Goal: Entertainment & Leisure: Consume media (video, audio)

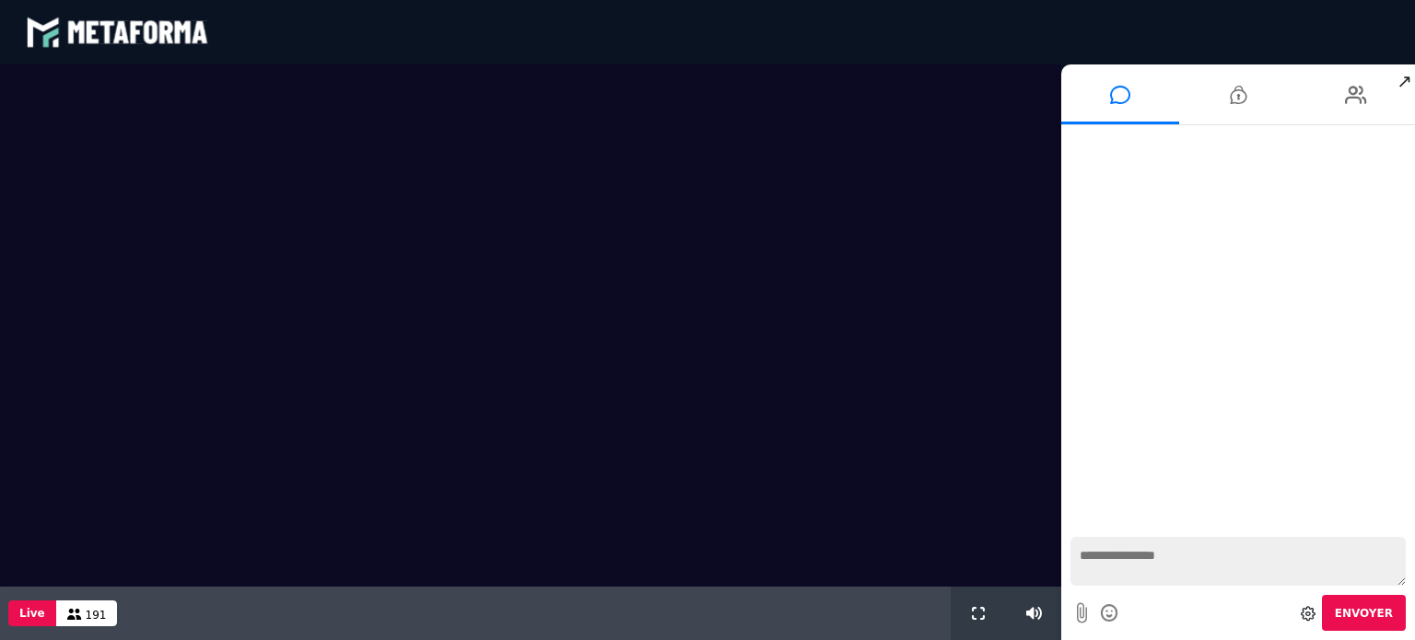
scroll to position [1444, 0]
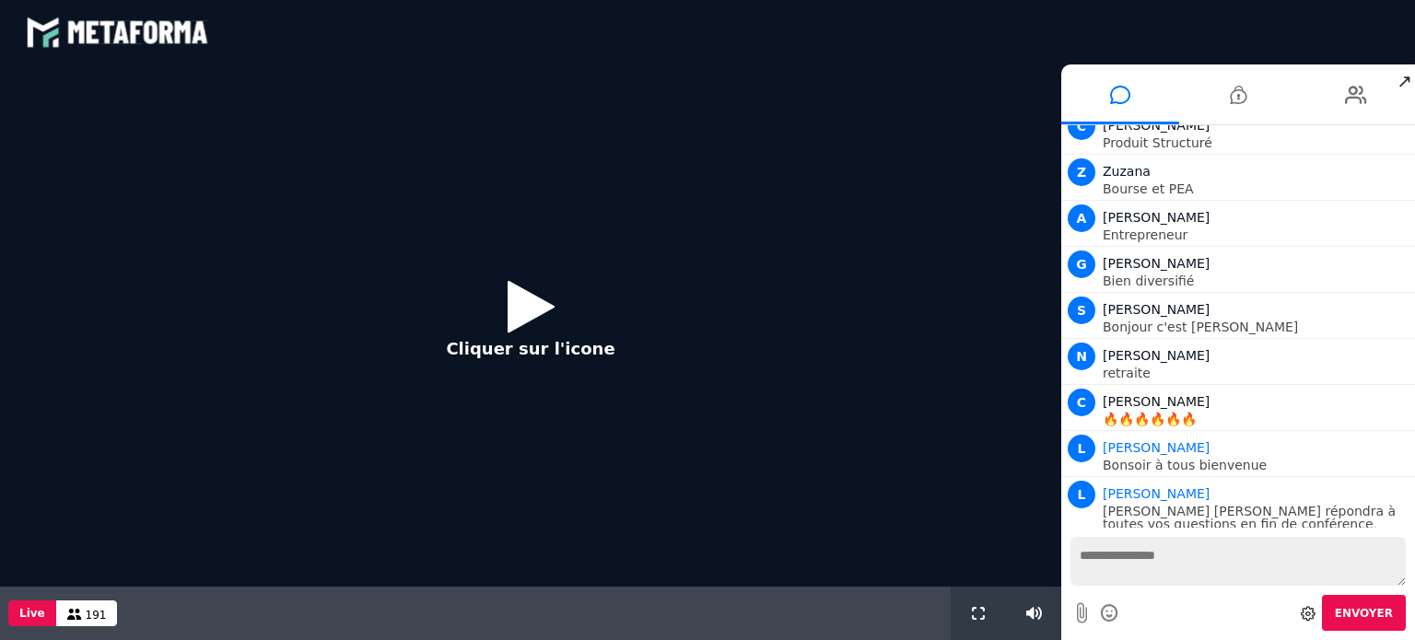
click at [520, 314] on icon at bounding box center [531, 306] width 47 height 60
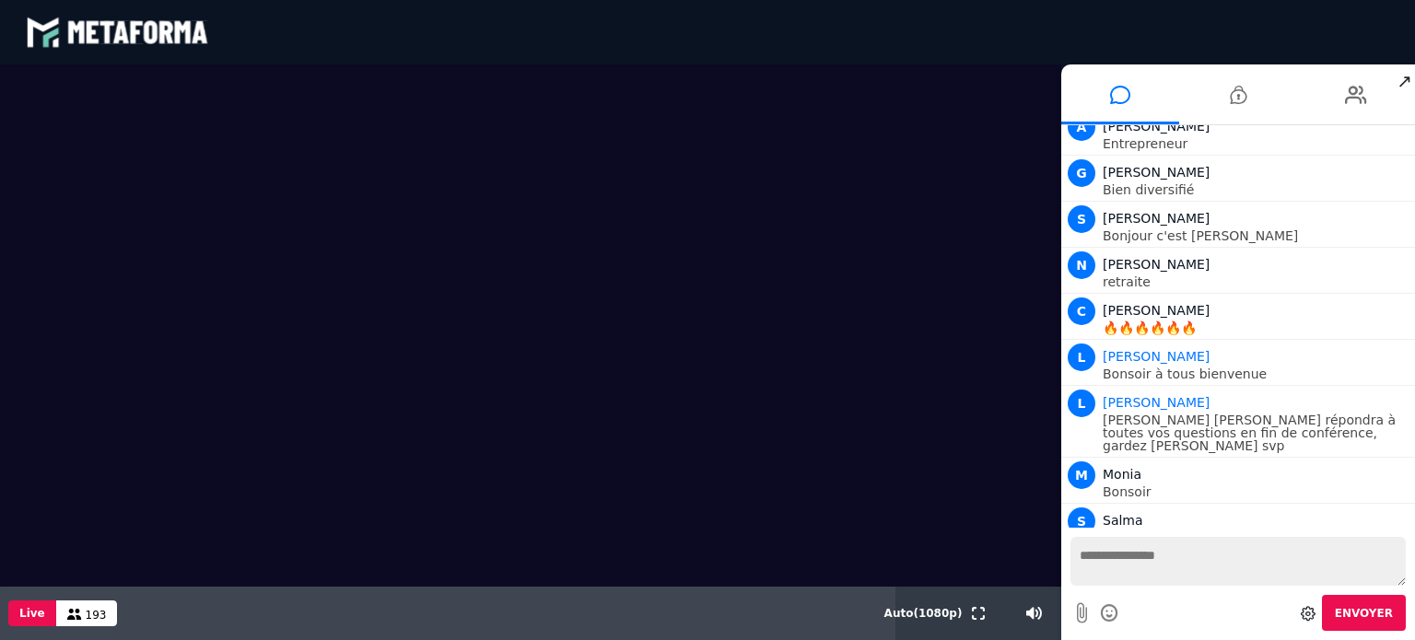
scroll to position [1581, 0]
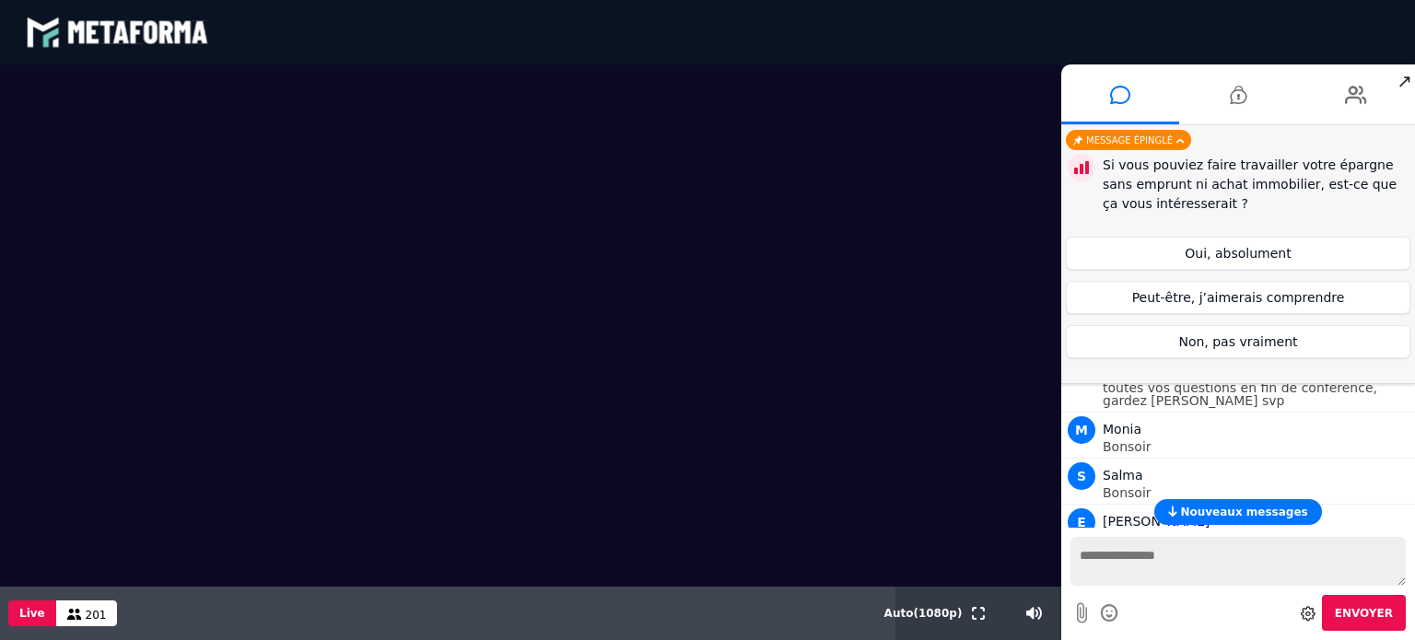
click at [76, 103] on video at bounding box center [530, 325] width 1061 height 522
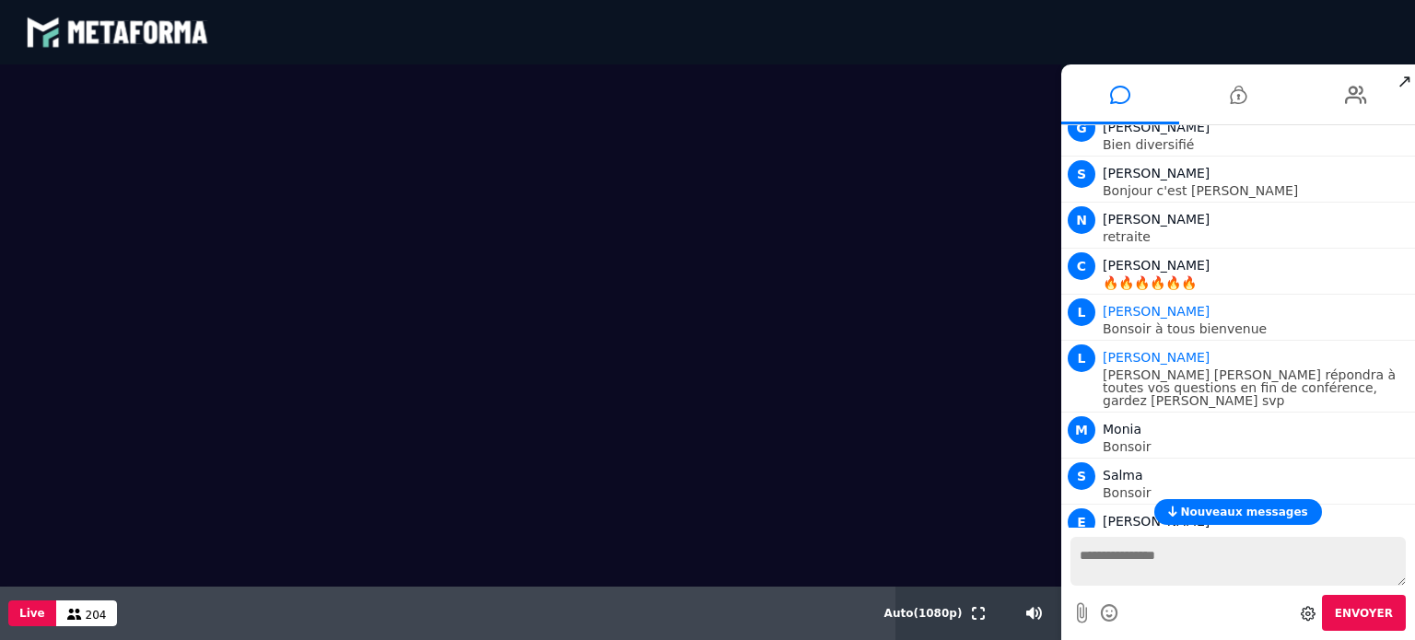
click at [322, 18] on div "blastream met_channel-9815b25ebd2bfb1ca2e40341aa852e5e fr en fr" at bounding box center [707, 32] width 1363 height 55
click at [271, 436] on video at bounding box center [530, 325] width 1061 height 522
click at [308, 138] on video at bounding box center [530, 325] width 1061 height 522
click at [398, 507] on video at bounding box center [530, 325] width 1061 height 522
click at [203, 349] on video at bounding box center [530, 325] width 1061 height 522
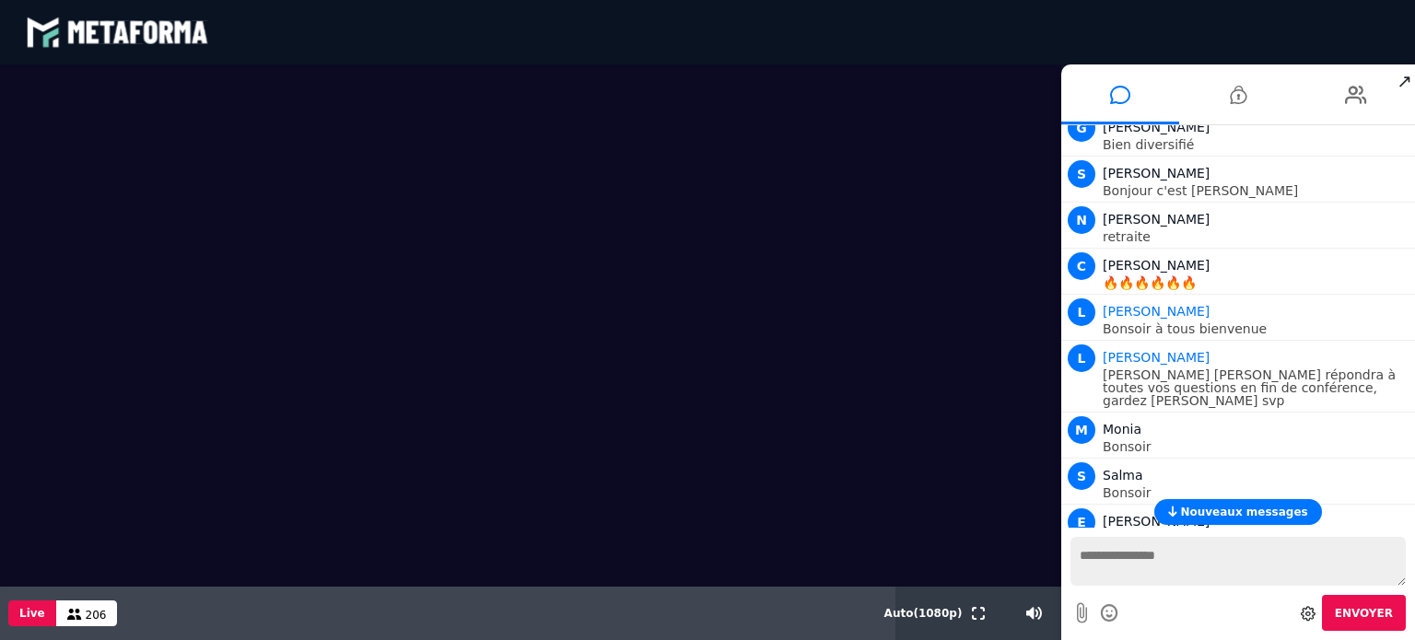
click at [269, 474] on video at bounding box center [530, 325] width 1061 height 522
click at [398, 356] on video at bounding box center [530, 325] width 1061 height 522
click at [275, 320] on video at bounding box center [530, 325] width 1061 height 522
click at [403, 439] on video at bounding box center [530, 325] width 1061 height 522
click at [406, 508] on video at bounding box center [530, 325] width 1061 height 522
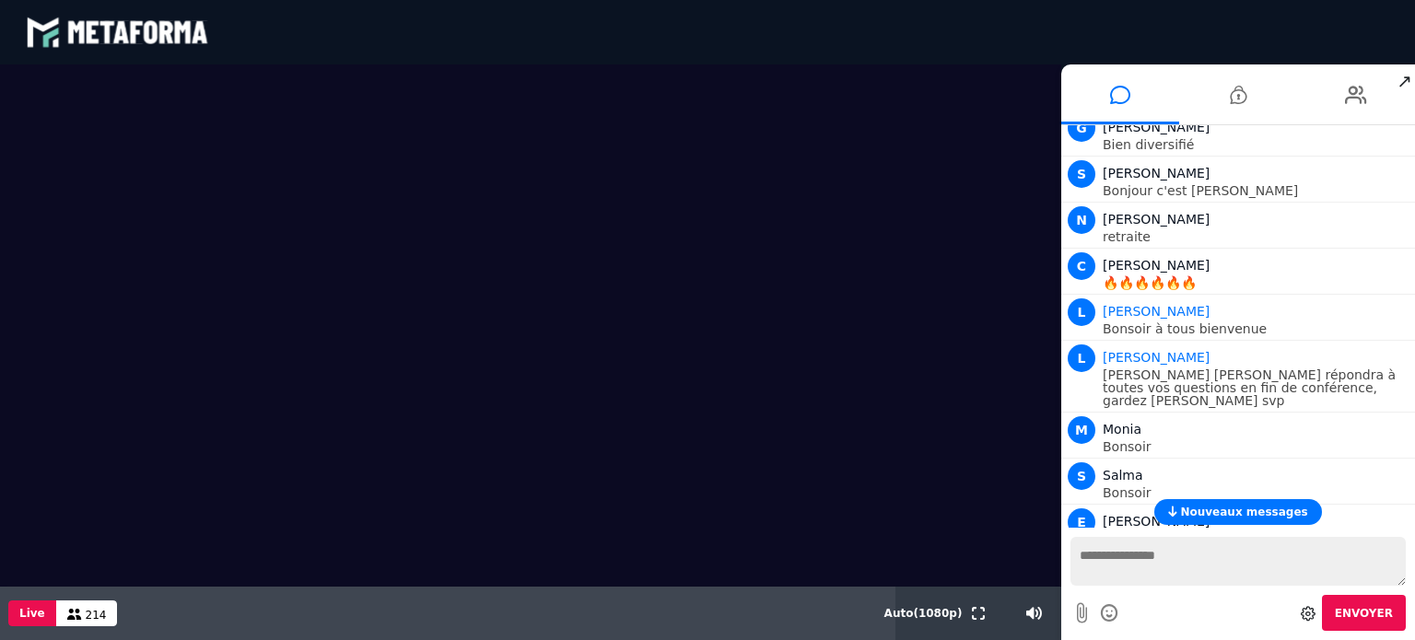
click at [343, 502] on video at bounding box center [530, 325] width 1061 height 522
click at [425, 570] on video at bounding box center [530, 325] width 1061 height 522
click at [280, 545] on video at bounding box center [530, 325] width 1061 height 522
click at [357, 537] on video at bounding box center [530, 325] width 1061 height 522
click at [284, 506] on video at bounding box center [530, 325] width 1061 height 522
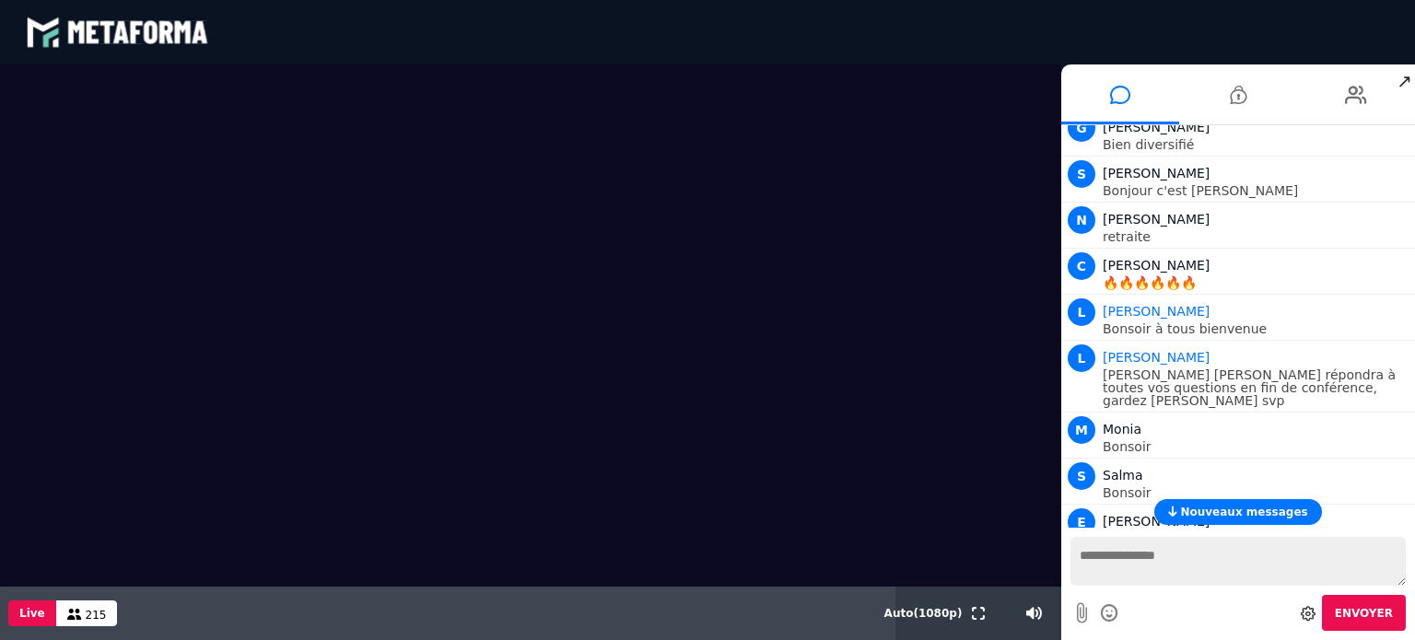
click at [438, 533] on video at bounding box center [530, 325] width 1061 height 522
click at [322, 519] on video at bounding box center [530, 325] width 1061 height 522
click at [267, 535] on video at bounding box center [530, 325] width 1061 height 522
click at [404, 506] on video at bounding box center [530, 325] width 1061 height 522
click at [333, 589] on div "Live 219" at bounding box center [447, 613] width 895 height 53
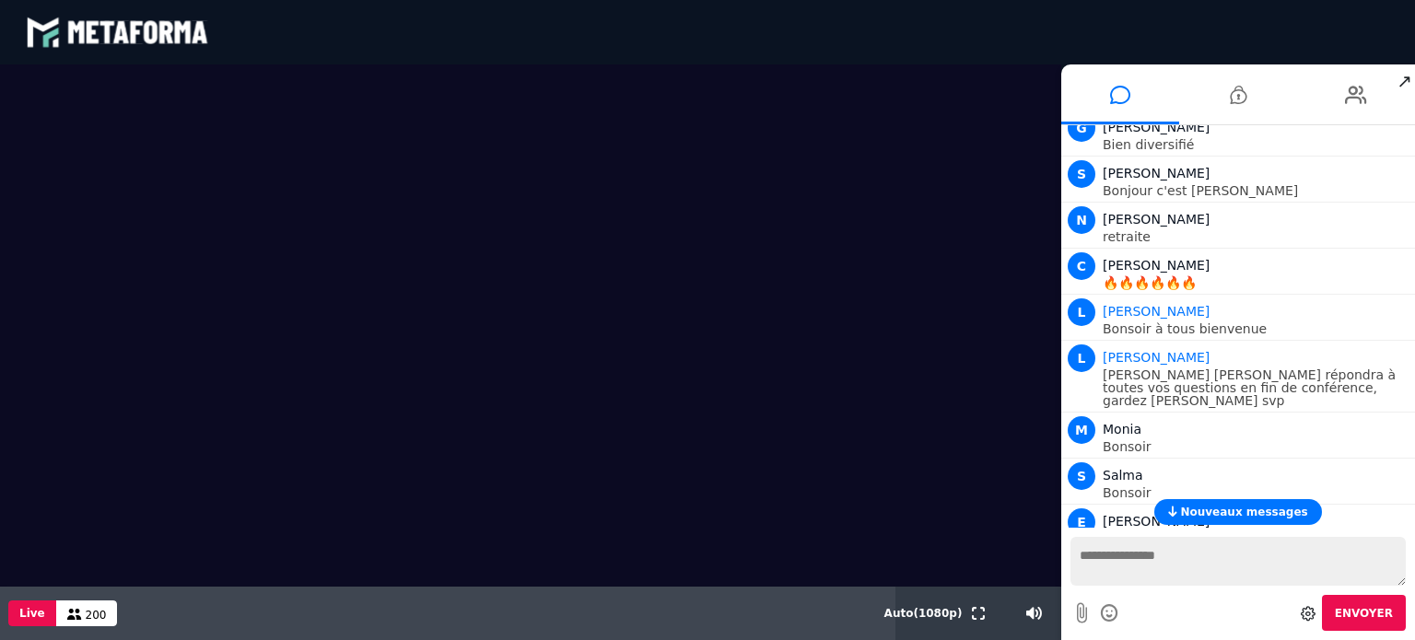
click at [448, 486] on video at bounding box center [530, 325] width 1061 height 522
click at [427, 538] on video at bounding box center [530, 325] width 1061 height 522
click at [344, 417] on video at bounding box center [530, 325] width 1061 height 522
click at [456, 386] on video at bounding box center [530, 325] width 1061 height 522
click at [411, 515] on video at bounding box center [530, 325] width 1061 height 522
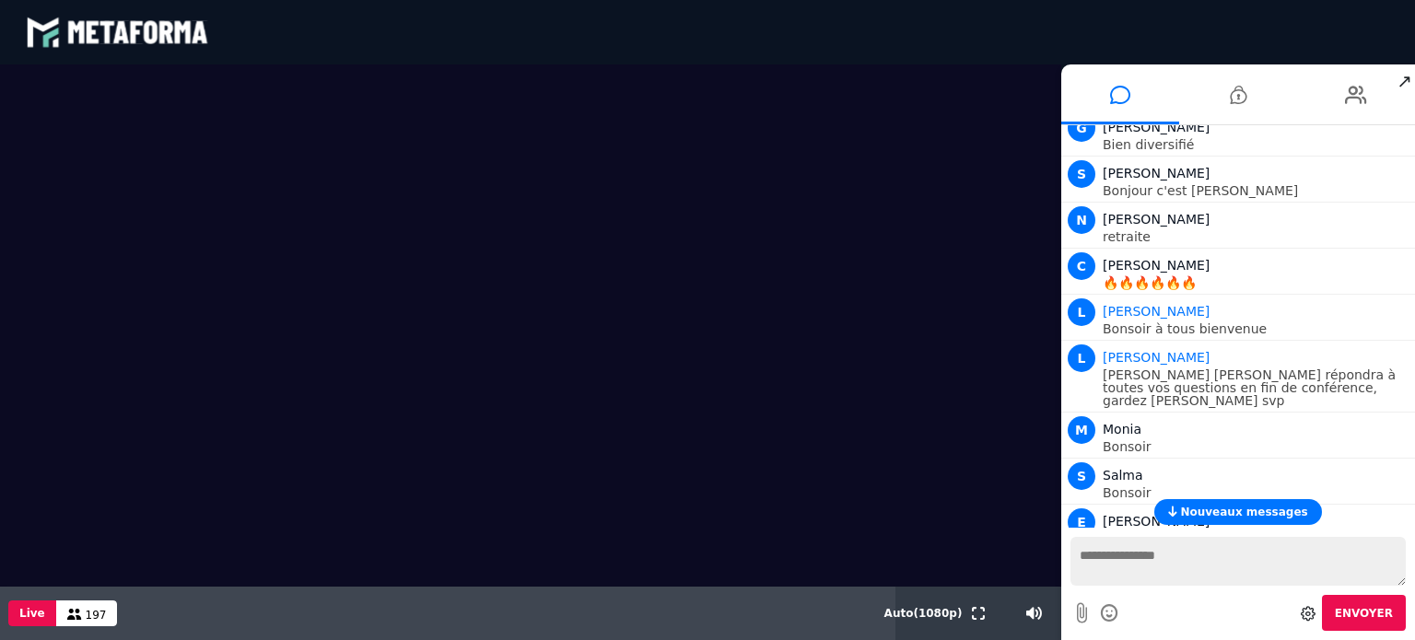
click at [434, 463] on video at bounding box center [530, 325] width 1061 height 522
click at [472, 232] on video at bounding box center [530, 325] width 1061 height 522
click at [482, 298] on video at bounding box center [530, 325] width 1061 height 522
click at [333, 253] on video at bounding box center [530, 325] width 1061 height 522
click at [295, 456] on video at bounding box center [530, 325] width 1061 height 522
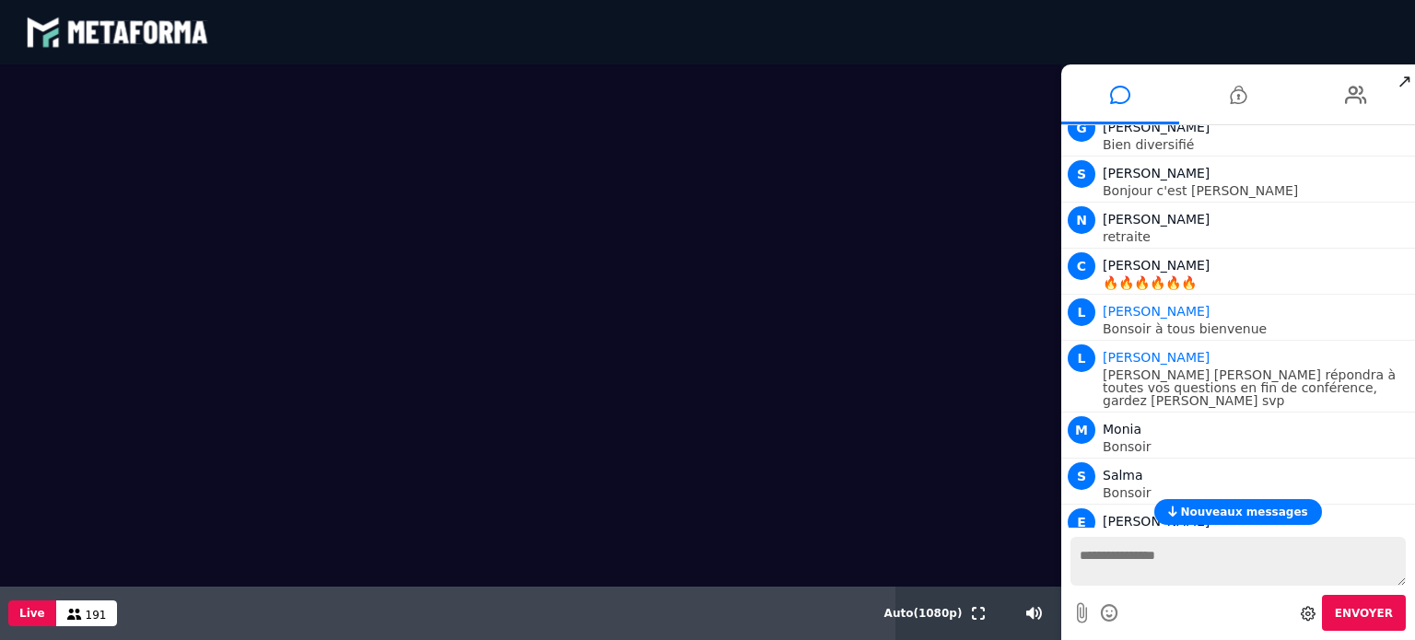
click at [333, 412] on video at bounding box center [530, 325] width 1061 height 522
click at [279, 436] on video at bounding box center [530, 325] width 1061 height 522
click at [384, 450] on video at bounding box center [530, 325] width 1061 height 522
click at [394, 528] on video at bounding box center [530, 325] width 1061 height 522
click at [276, 544] on video at bounding box center [530, 325] width 1061 height 522
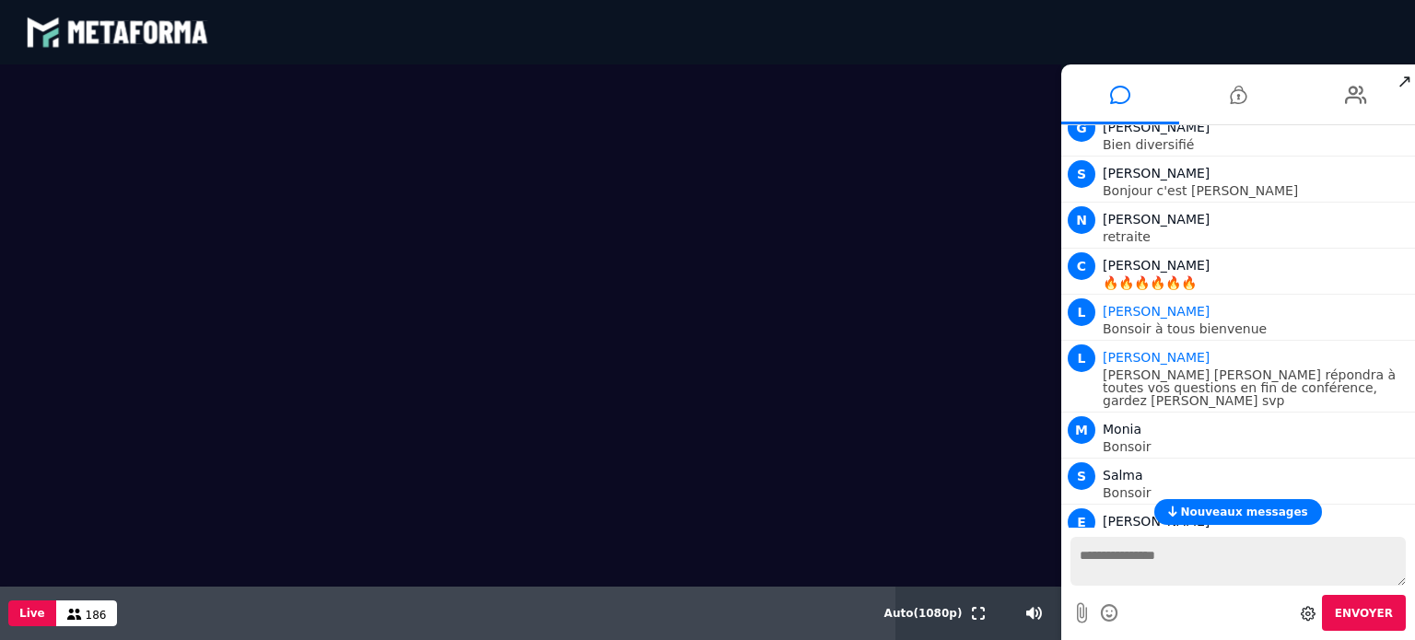
click at [200, 380] on video at bounding box center [530, 325] width 1061 height 522
click at [302, 542] on video at bounding box center [530, 325] width 1061 height 522
click at [191, 516] on video at bounding box center [530, 325] width 1061 height 522
click at [402, 498] on video at bounding box center [530, 325] width 1061 height 522
click at [280, 463] on video at bounding box center [530, 325] width 1061 height 522
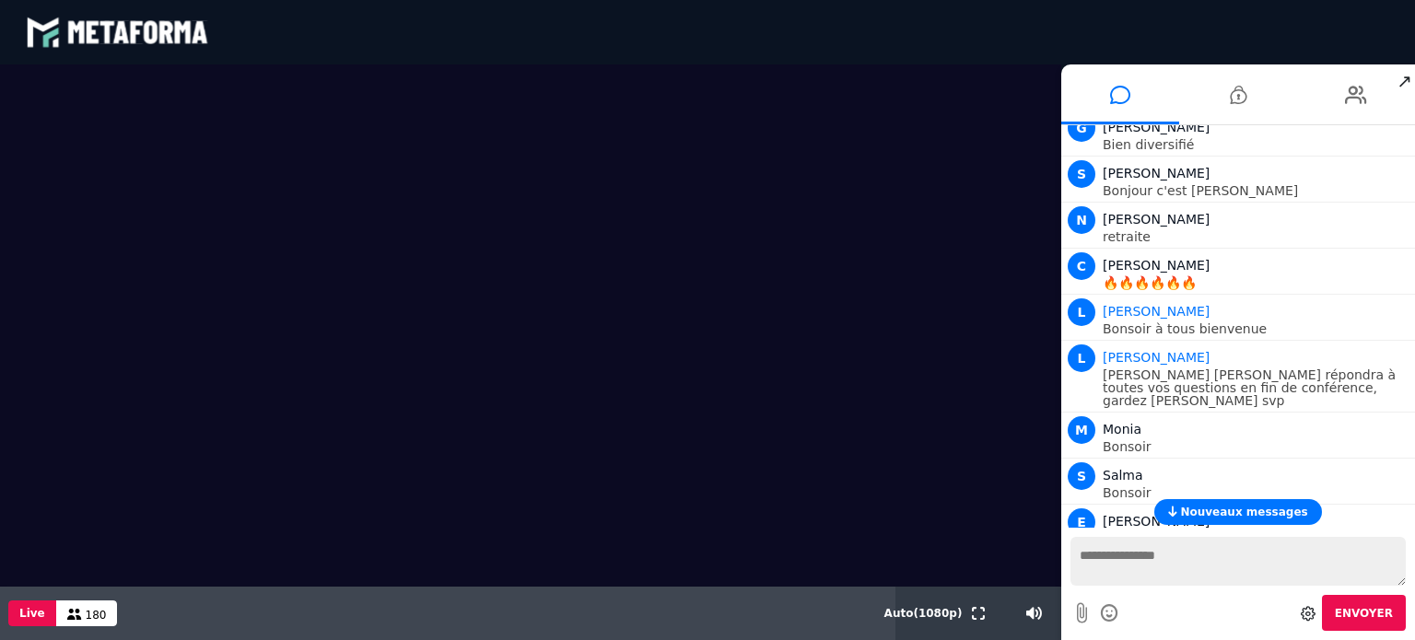
click at [371, 572] on video at bounding box center [530, 325] width 1061 height 522
click at [357, 546] on video at bounding box center [530, 325] width 1061 height 522
click at [348, 379] on video at bounding box center [530, 325] width 1061 height 522
click at [326, 234] on video at bounding box center [530, 325] width 1061 height 522
click at [376, 427] on video at bounding box center [530, 325] width 1061 height 522
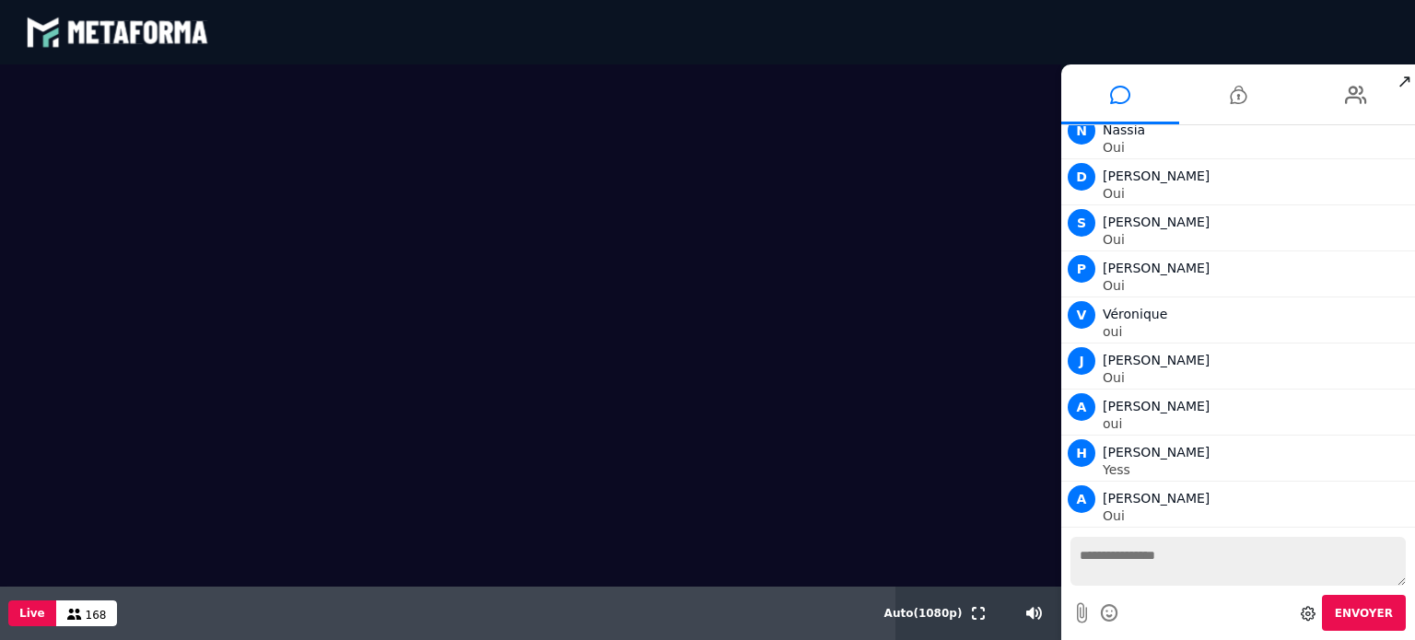
scroll to position [8210, 0]
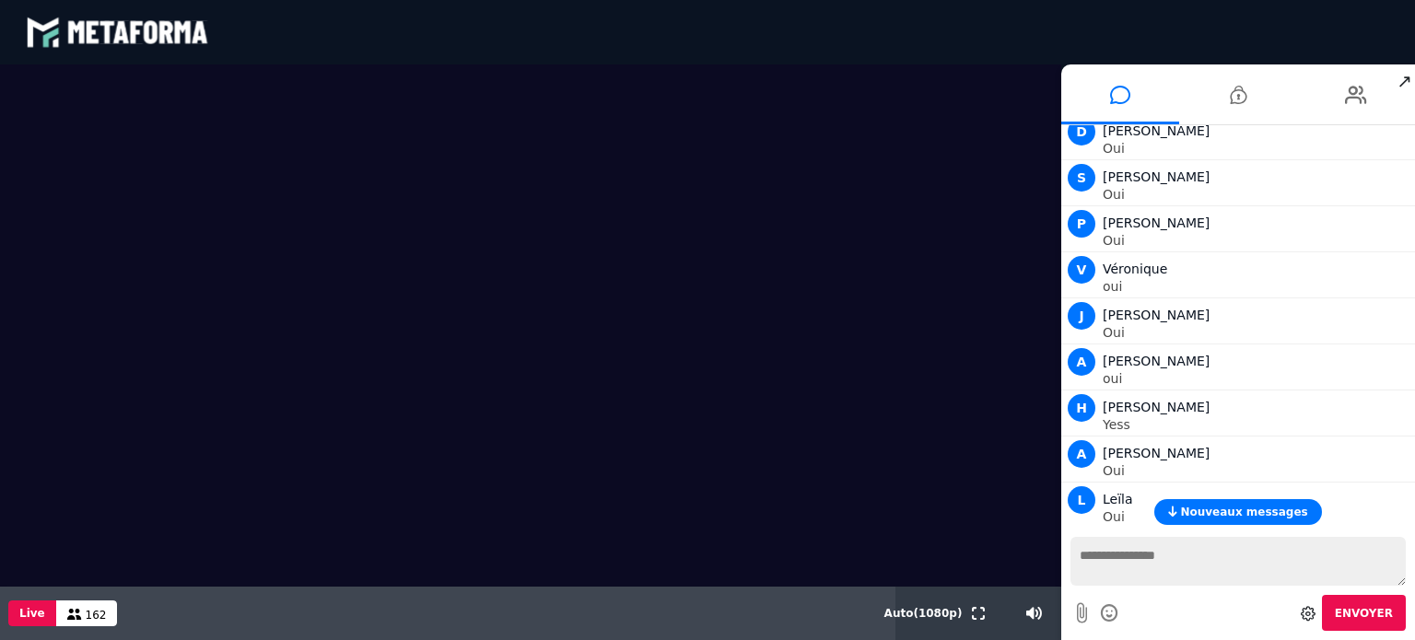
click at [350, 535] on video at bounding box center [530, 325] width 1061 height 522
click at [420, 515] on video at bounding box center [530, 325] width 1061 height 522
click at [242, 498] on video at bounding box center [530, 325] width 1061 height 522
click at [286, 457] on video at bounding box center [530, 325] width 1061 height 522
click at [222, 484] on video at bounding box center [530, 325] width 1061 height 522
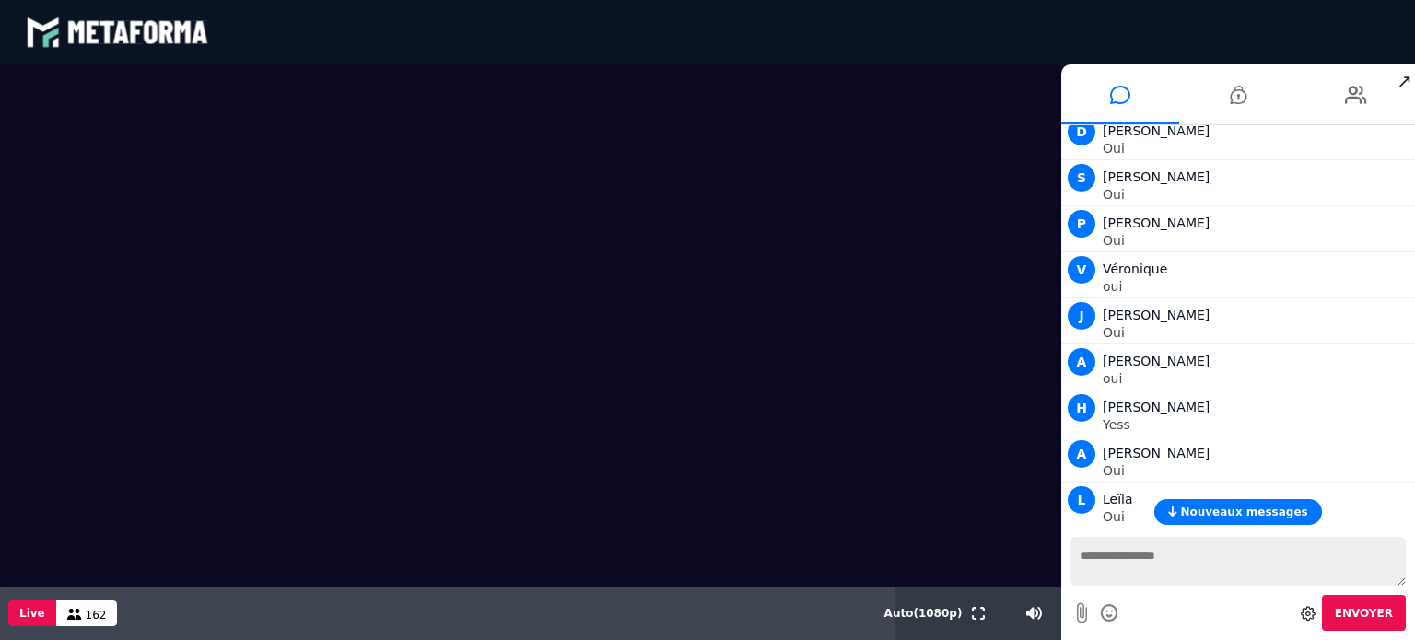
click at [335, 404] on video at bounding box center [530, 325] width 1061 height 522
click at [369, 321] on video at bounding box center [530, 325] width 1061 height 522
click at [427, 578] on video at bounding box center [530, 325] width 1061 height 522
click at [372, 424] on video at bounding box center [530, 325] width 1061 height 522
click at [193, 489] on video at bounding box center [530, 325] width 1061 height 522
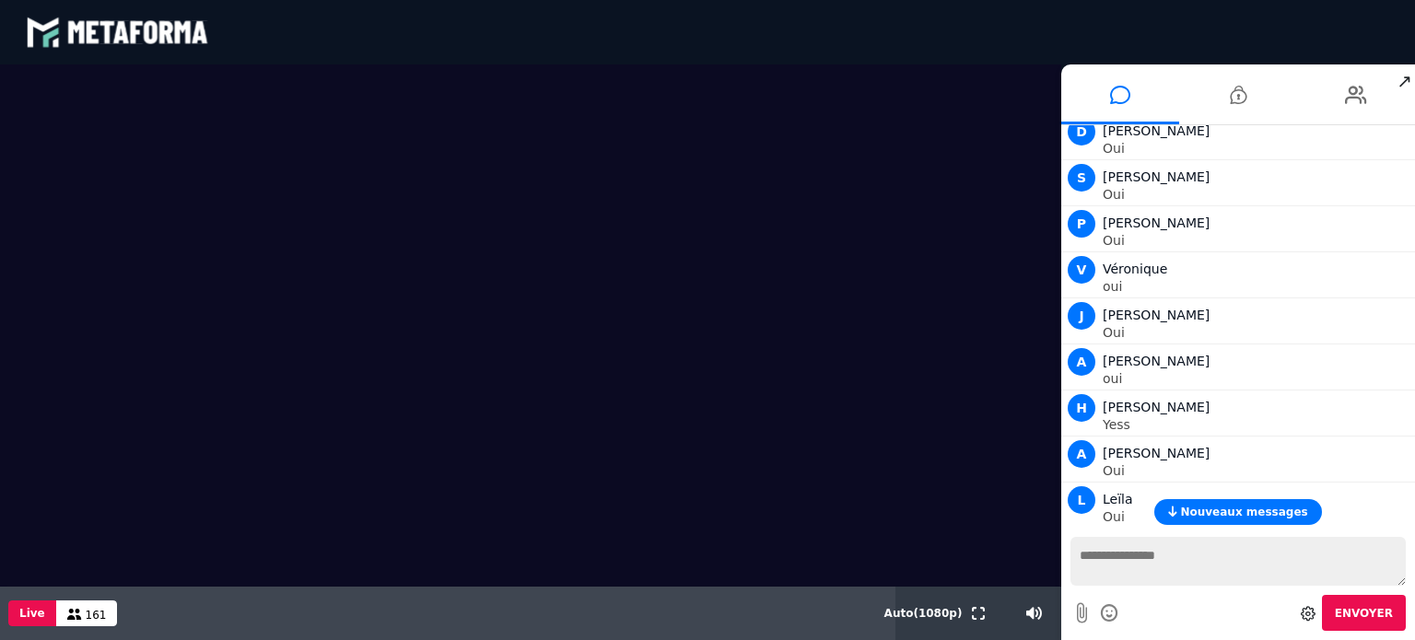
click at [704, 592] on div "Live 161" at bounding box center [447, 613] width 895 height 53
click at [380, 386] on video at bounding box center [530, 325] width 1061 height 522
click at [377, 402] on video at bounding box center [530, 325] width 1061 height 522
click at [310, 482] on video at bounding box center [530, 325] width 1061 height 522
click at [349, 473] on video at bounding box center [530, 325] width 1061 height 522
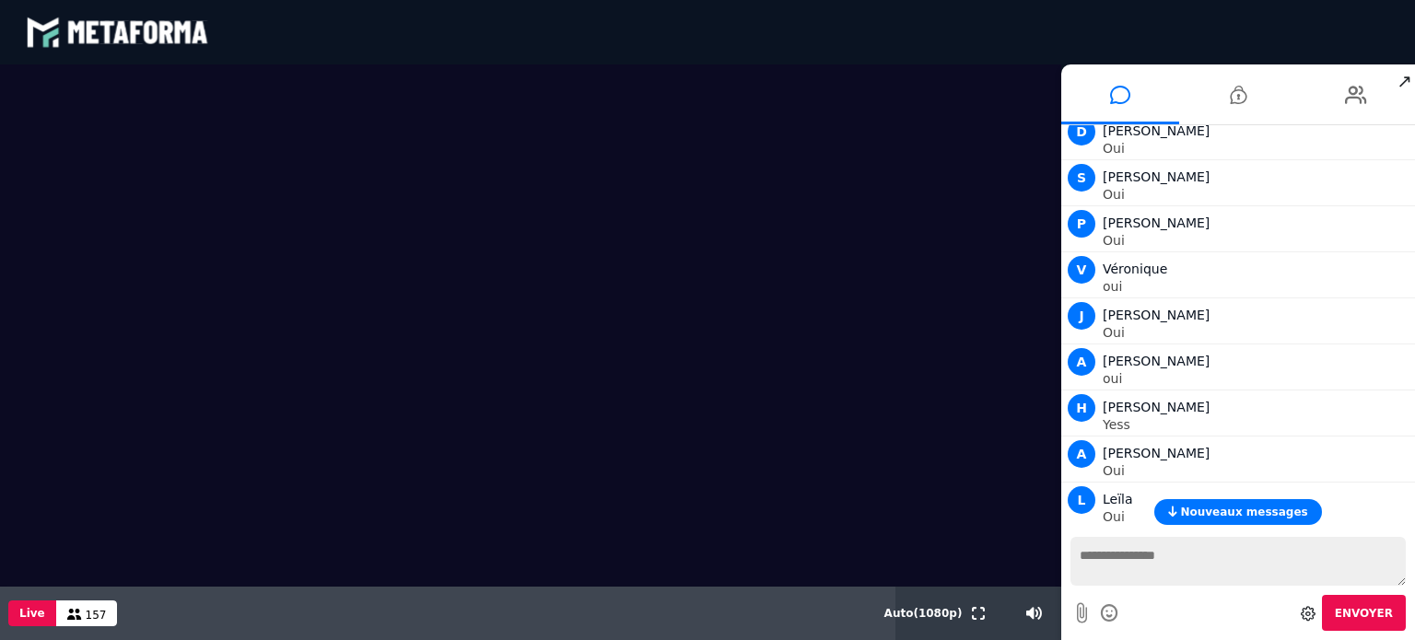
click at [288, 315] on video at bounding box center [530, 325] width 1061 height 522
click at [159, 227] on video at bounding box center [530, 325] width 1061 height 522
click at [64, 221] on video at bounding box center [530, 325] width 1061 height 522
click at [165, 394] on video at bounding box center [530, 325] width 1061 height 522
click at [363, 488] on video at bounding box center [530, 325] width 1061 height 522
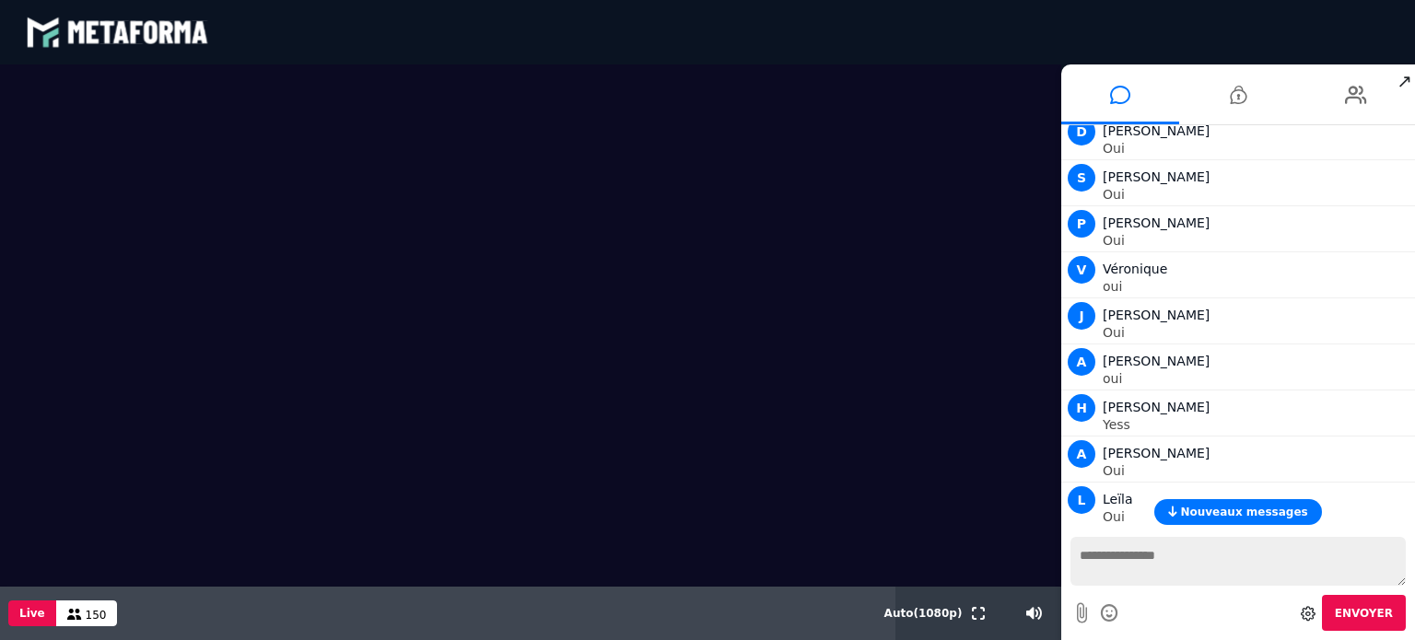
click at [247, 511] on video at bounding box center [530, 325] width 1061 height 522
click at [333, 510] on video at bounding box center [530, 325] width 1061 height 522
